Goal: Task Accomplishment & Management: Manage account settings

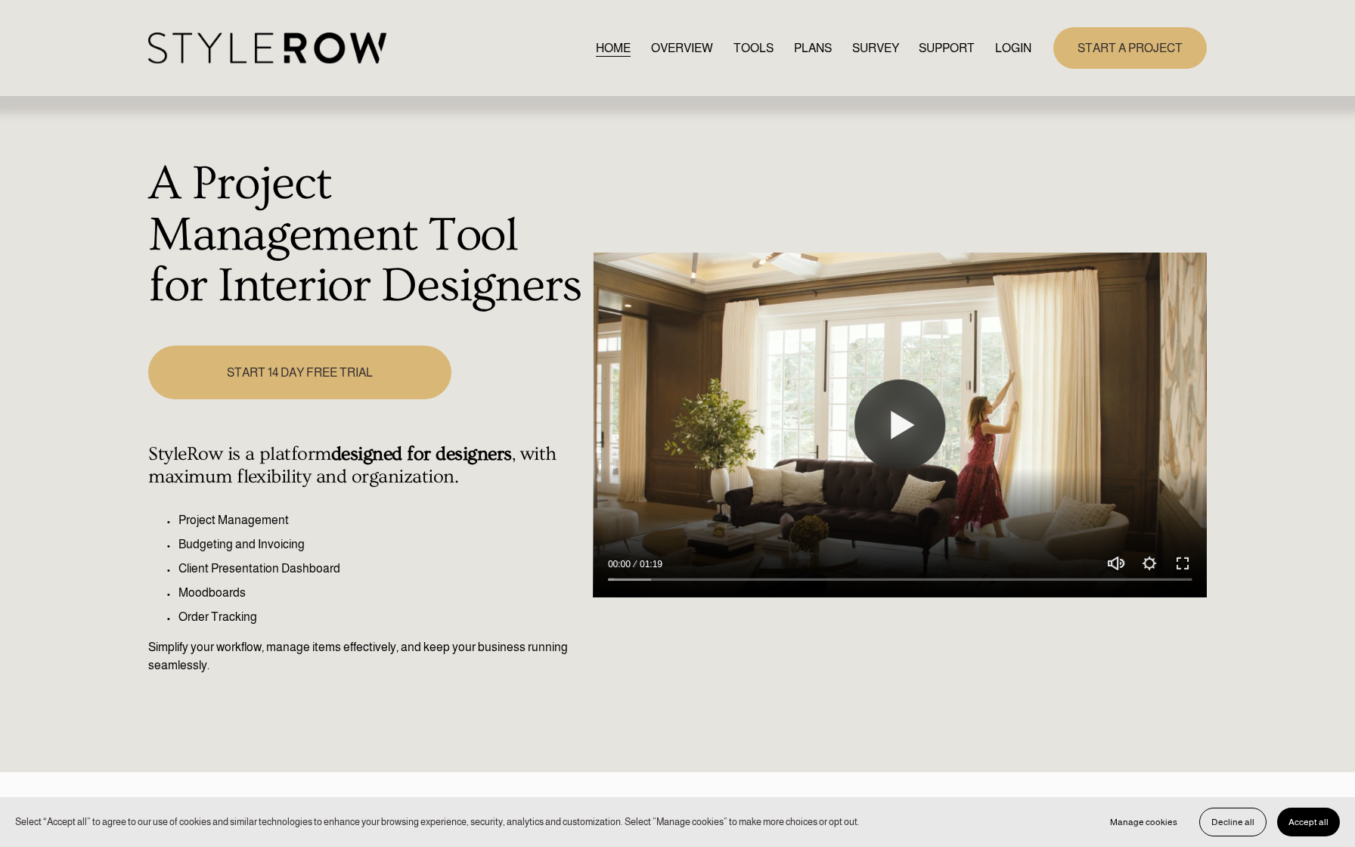
click at [1011, 45] on link "LOGIN" at bounding box center [1013, 48] width 36 height 20
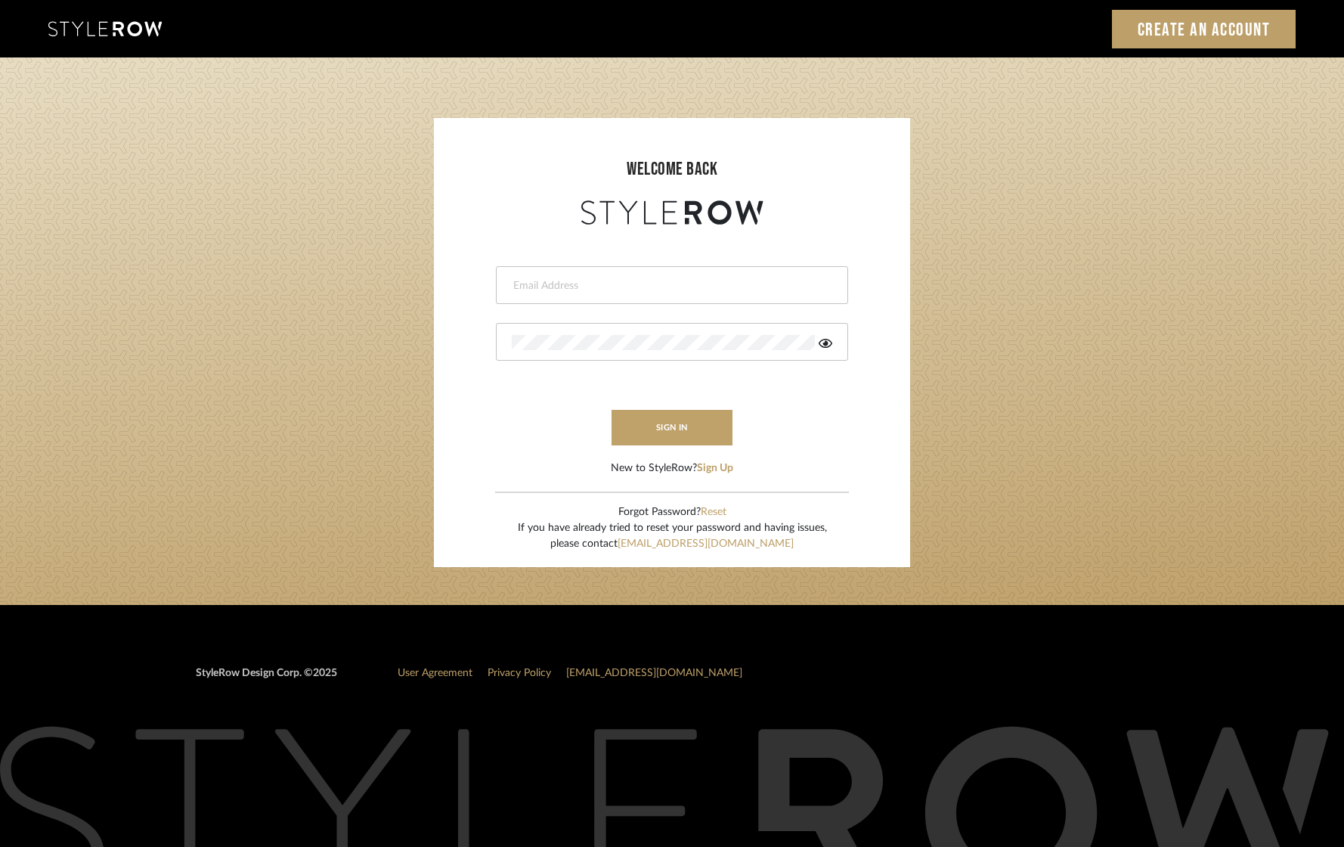
click at [602, 288] on input "email" at bounding box center [670, 285] width 317 height 15
type input "eknight963@gmail.com"
click at [640, 410] on button "sign in" at bounding box center [672, 428] width 121 height 36
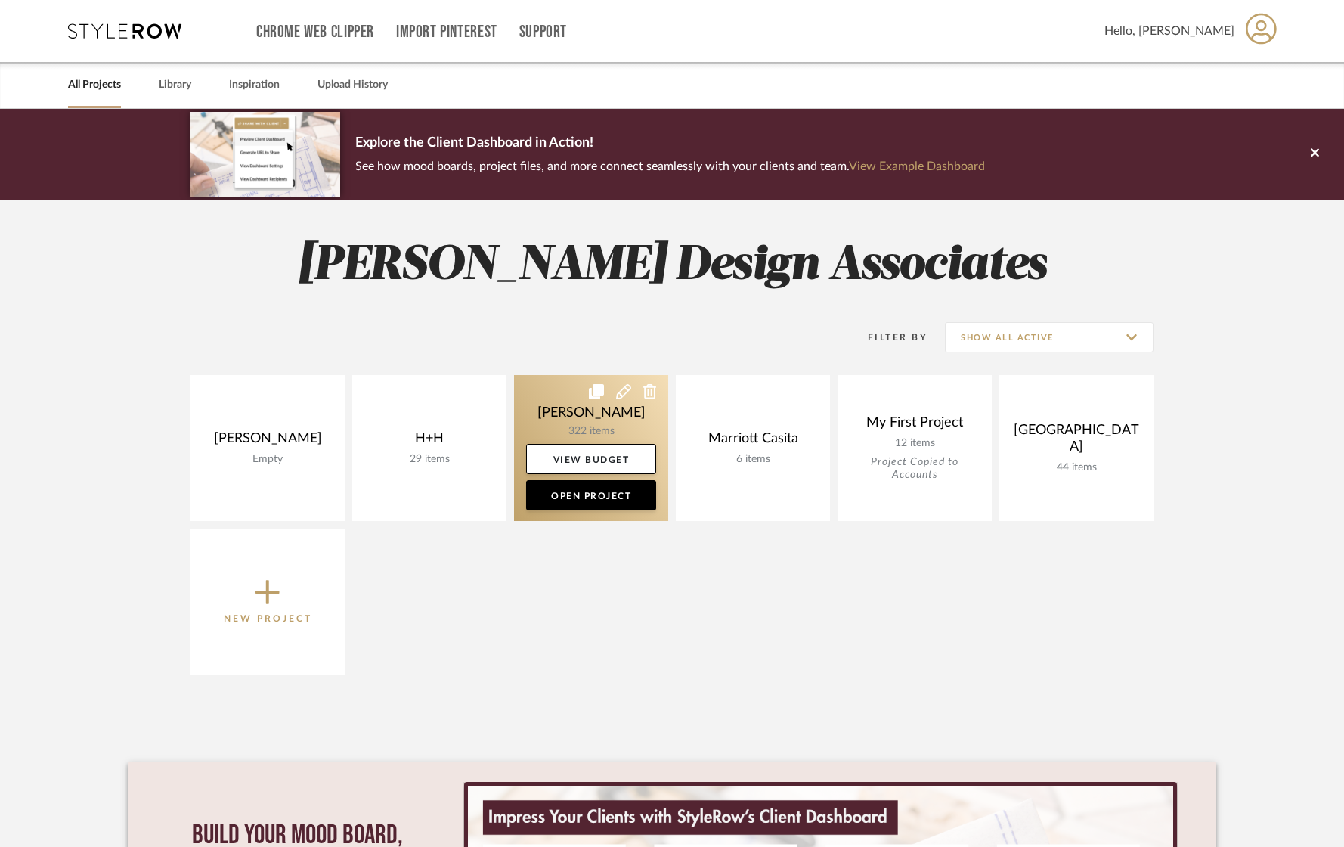
click at [569, 416] on link at bounding box center [591, 448] width 154 height 146
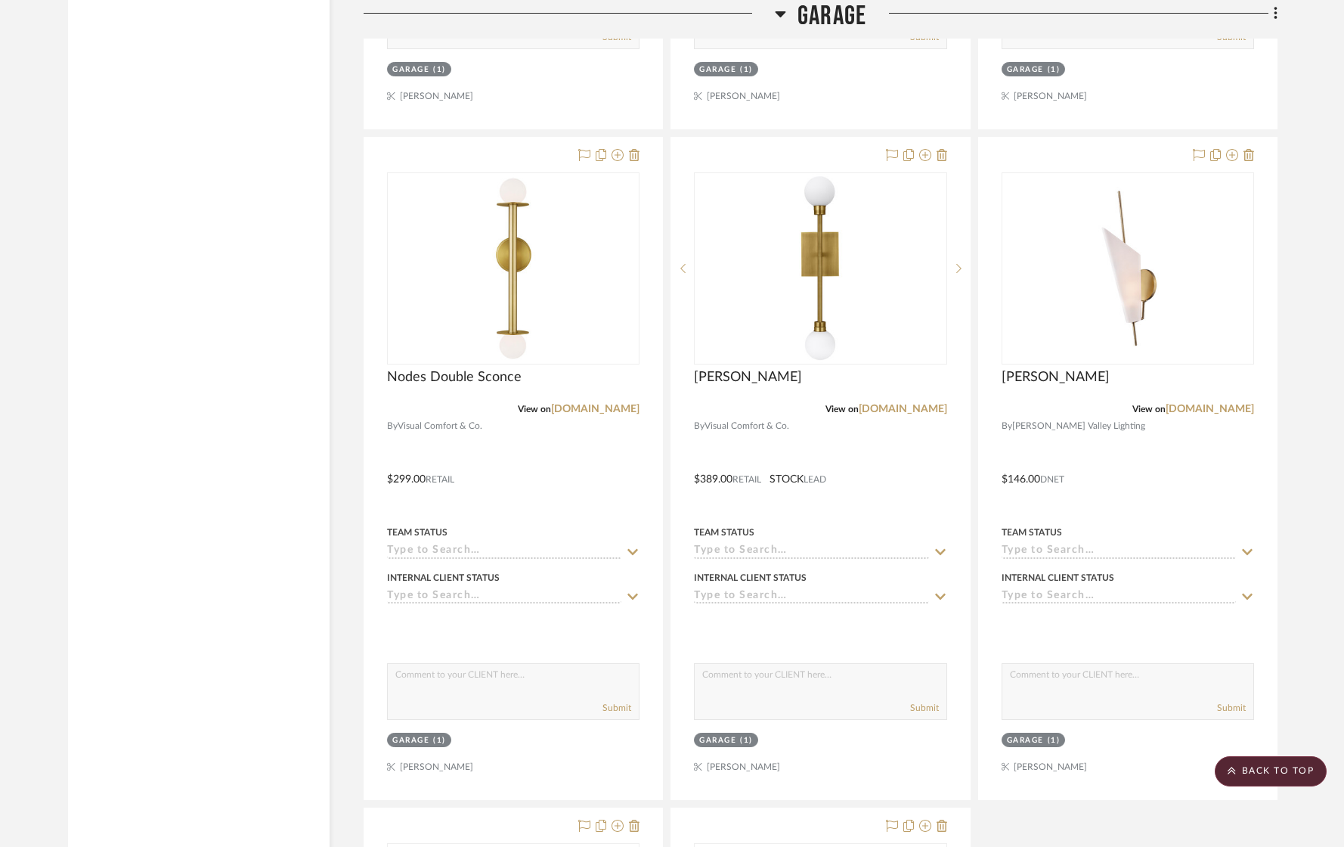
scroll to position [32663, 0]
